Goal: Transaction & Acquisition: Purchase product/service

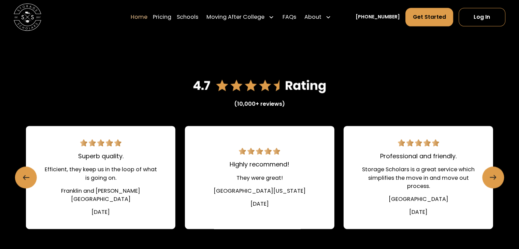
scroll to position [870, 0]
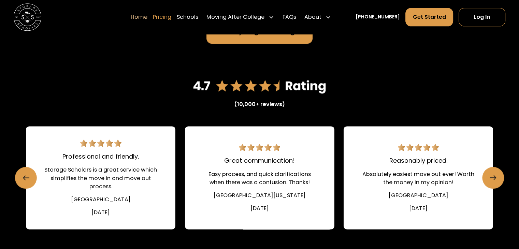
click at [171, 17] on link "Pricing" at bounding box center [162, 17] width 18 height 19
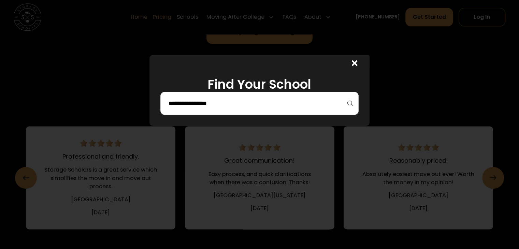
scroll to position [869, 0]
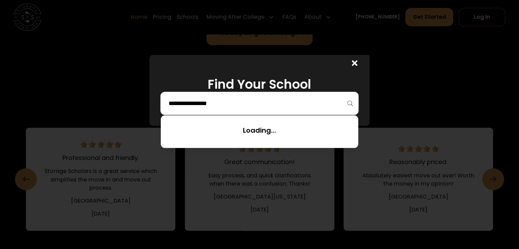
click at [200, 104] on input "search" at bounding box center [260, 104] width 184 height 12
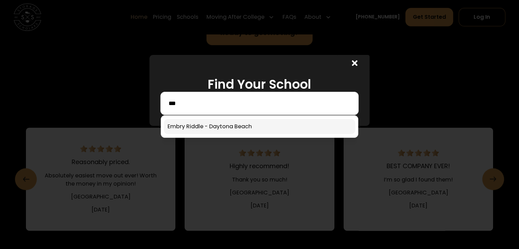
type input "***"
click at [219, 129] on link at bounding box center [259, 126] width 191 height 15
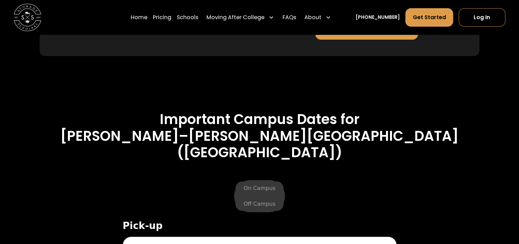
scroll to position [2607, 0]
